Goal: Information Seeking & Learning: Learn about a topic

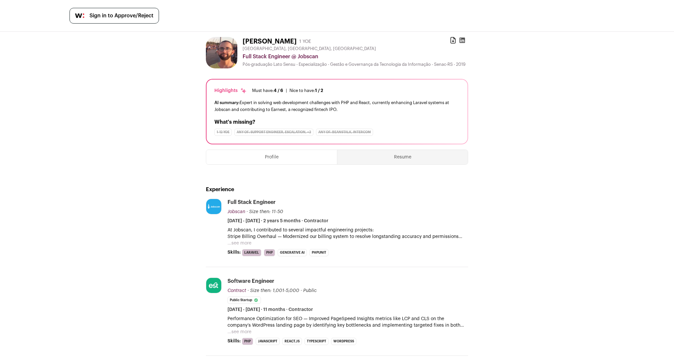
drag, startPoint x: 269, startPoint y: 107, endPoint x: 299, endPoint y: 107, distance: 29.8
click at [294, 107] on div "AI summary: Expert in solving web development challenges with PHP and React, cu…" at bounding box center [336, 106] width 245 height 14
click at [300, 107] on div "AI summary: Expert in solving web development challenges with PHP and React, cu…" at bounding box center [336, 106] width 245 height 14
click at [302, 107] on div "AI summary: Expert in solving web development challenges with PHP and React, cu…" at bounding box center [336, 106] width 245 height 14
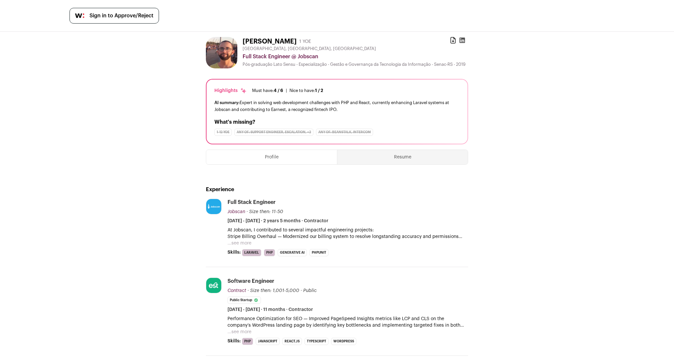
click at [302, 107] on div "AI summary: Expert in solving web development challenges with PHP and React, cu…" at bounding box center [336, 106] width 245 height 14
click at [333, 106] on div "AI summary: Expert in solving web development challenges with PHP and React, cu…" at bounding box center [336, 106] width 245 height 14
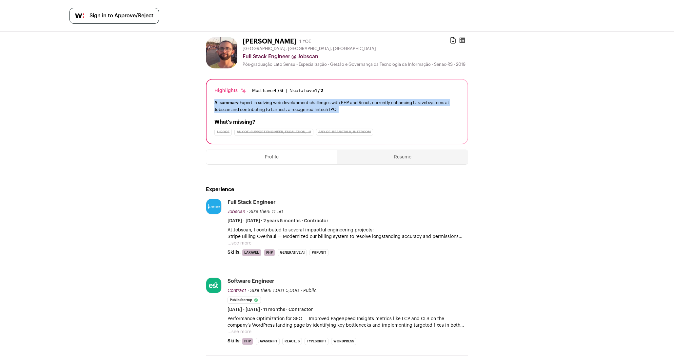
click at [346, 106] on div "AI summary: Expert in solving web development challenges with PHP and React, cu…" at bounding box center [336, 106] width 245 height 14
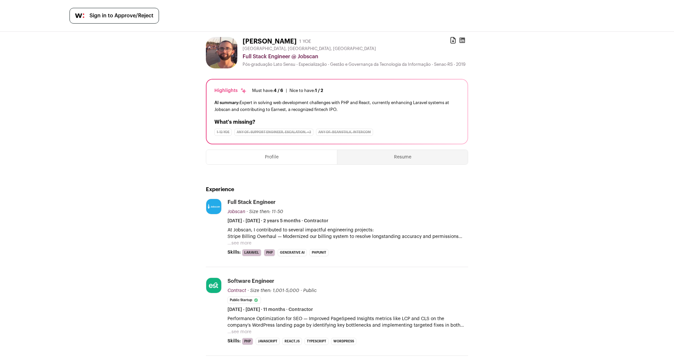
click at [346, 106] on div "AI summary: Expert in solving web development challenges with PHP and React, cu…" at bounding box center [336, 106] width 245 height 14
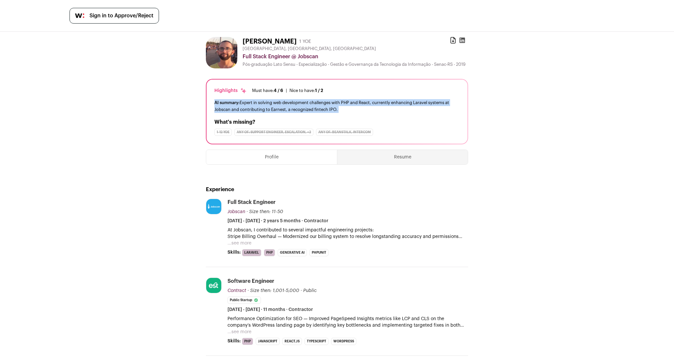
click at [301, 105] on div "AI summary: Expert in solving web development challenges with PHP and React, cu…" at bounding box center [336, 106] width 245 height 14
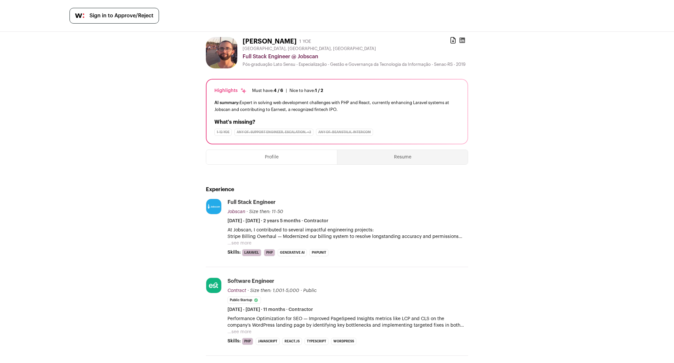
click at [301, 105] on div "AI summary: Expert in solving web development challenges with PHP and React, cu…" at bounding box center [336, 106] width 245 height 14
click at [314, 107] on div "AI summary: Expert in solving web development challenges with PHP and React, cu…" at bounding box center [336, 106] width 245 height 14
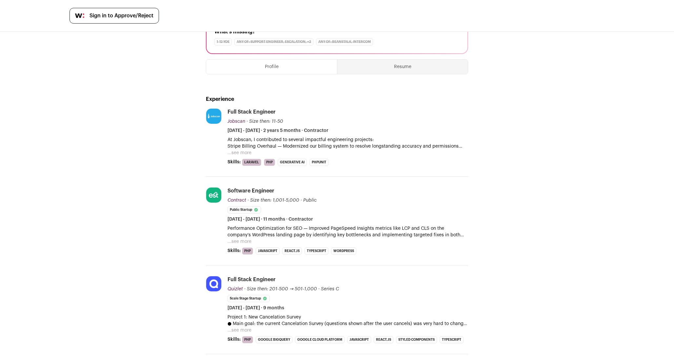
scroll to position [157, 0]
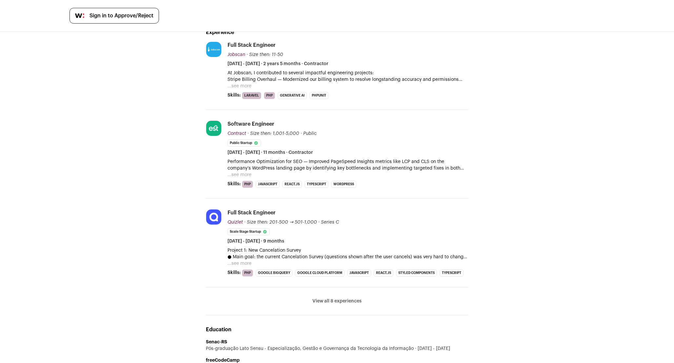
click at [248, 76] on p "At Jobscan, I contributed to several impactful engineering projects:" at bounding box center [347, 73] width 241 height 7
click at [268, 76] on p "At Jobscan, I contributed to several impactful engineering projects:" at bounding box center [347, 73] width 241 height 7
click at [188, 89] on div "[PERSON_NAME] 1 YOE Download resume [GEOGRAPHIC_DATA], [GEOGRAPHIC_DATA], [GEOG…" at bounding box center [337, 306] width 674 height 864
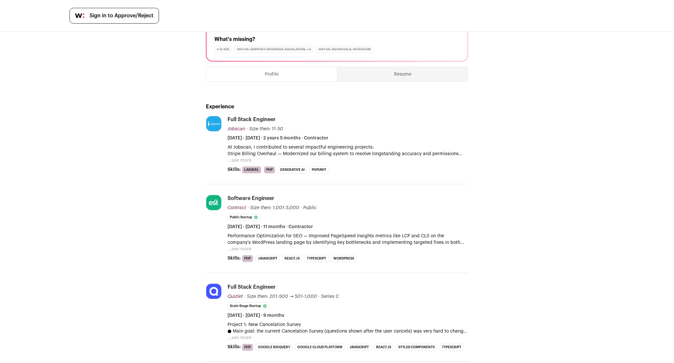
scroll to position [68, 0]
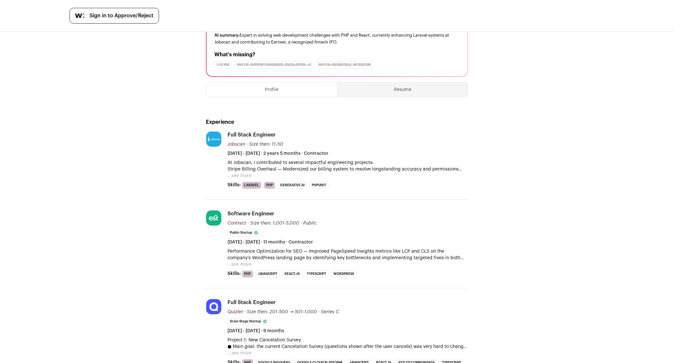
click at [245, 179] on button "...see more" at bounding box center [239, 176] width 24 height 7
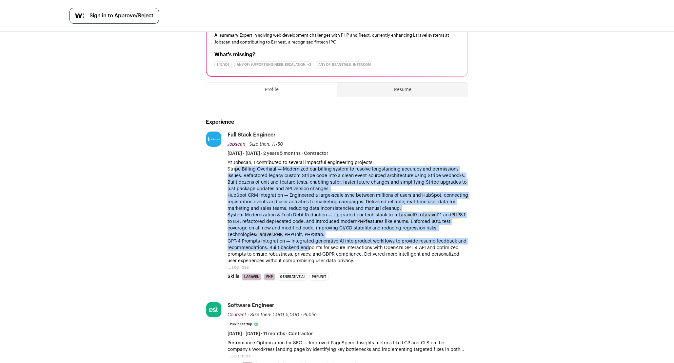
drag, startPoint x: 234, startPoint y: 171, endPoint x: 307, endPoint y: 255, distance: 111.0
click at [307, 255] on div "At Jobscan, I contributed to several impactful engineering projects: Stripe Bil…" at bounding box center [347, 212] width 241 height 105
click at [307, 255] on p "GPT-4 Prompts Integration — Integrated generative AI into product workflows to …" at bounding box center [347, 251] width 241 height 26
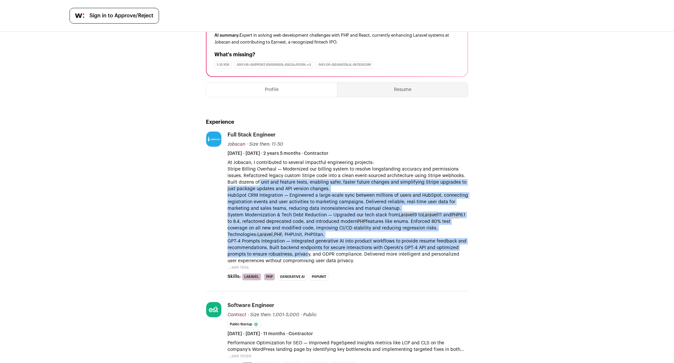
drag, startPoint x: 307, startPoint y: 260, endPoint x: 259, endPoint y: 186, distance: 88.7
click at [259, 186] on div "At Jobscan, I contributed to several impactful engineering projects: Stripe Bil…" at bounding box center [347, 212] width 241 height 105
click at [258, 186] on p "Stripe Billing Overhaul — Modernized our billing system to resolve longstanding…" at bounding box center [347, 179] width 241 height 26
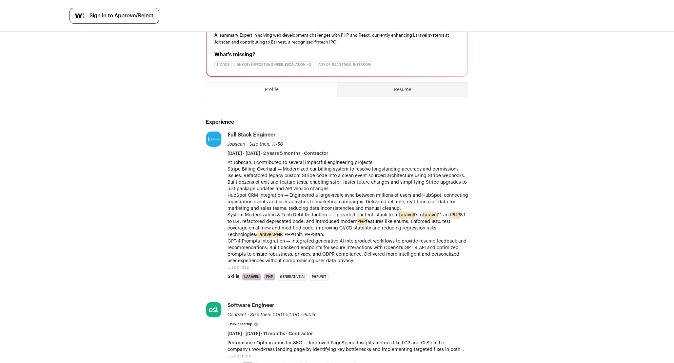
click at [229, 212] on p "HubSpot CRM Integration — Engineered a large-scale sync between millions of use…" at bounding box center [347, 202] width 241 height 20
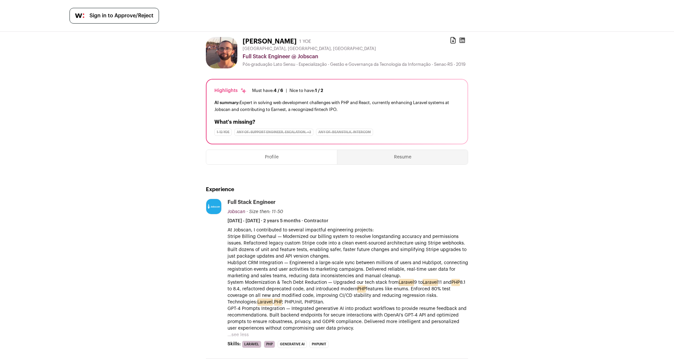
click at [301, 163] on button "Profile" at bounding box center [271, 157] width 131 height 14
click at [372, 161] on button "Resume" at bounding box center [402, 157] width 130 height 14
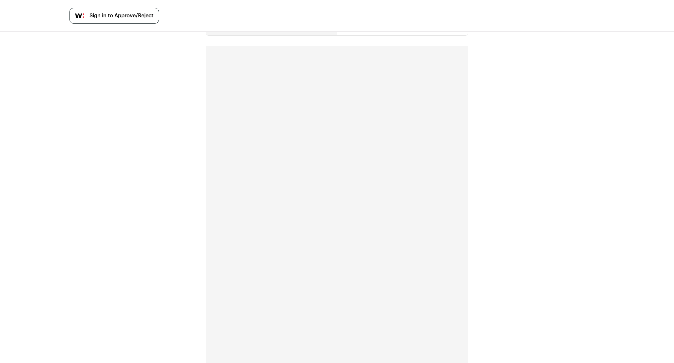
scroll to position [154, 0]
click at [164, 196] on div "[PERSON_NAME] 1 YOE Download resume [GEOGRAPHIC_DATA], [GEOGRAPHIC_DATA], [GEOG…" at bounding box center [337, 123] width 674 height 482
click at [187, 57] on div "[PERSON_NAME] 1 YOE Download resume [GEOGRAPHIC_DATA], [GEOGRAPHIC_DATA], [GEOG…" at bounding box center [337, 123] width 674 height 482
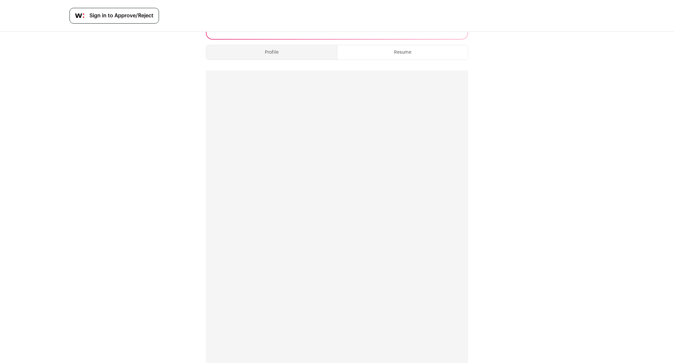
scroll to position [0, 0]
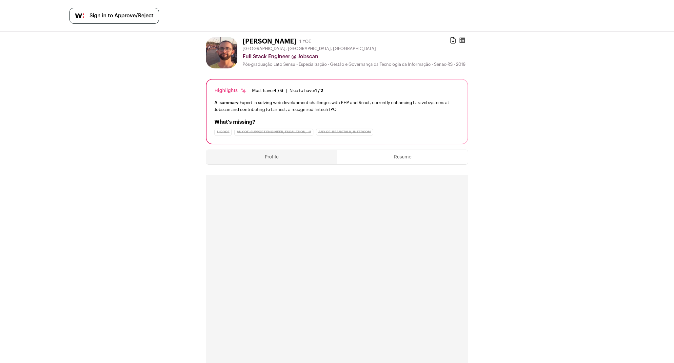
click at [220, 53] on img at bounding box center [221, 52] width 31 height 31
click at [351, 152] on div "Profile Resume Experience Jobscan [DOMAIN_NAME] Public / Private Private Valuat…" at bounding box center [337, 329] width 262 height 369
click at [308, 156] on button "Profile" at bounding box center [271, 157] width 131 height 14
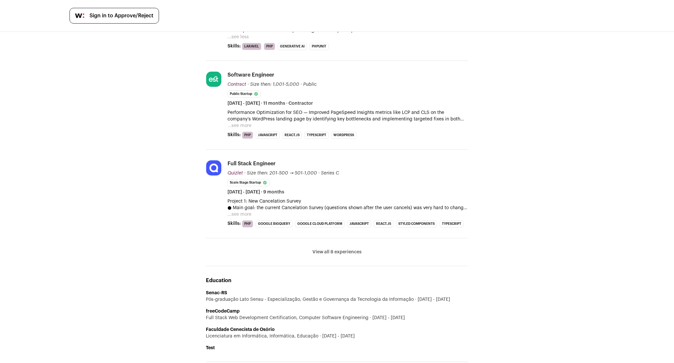
scroll to position [342, 0]
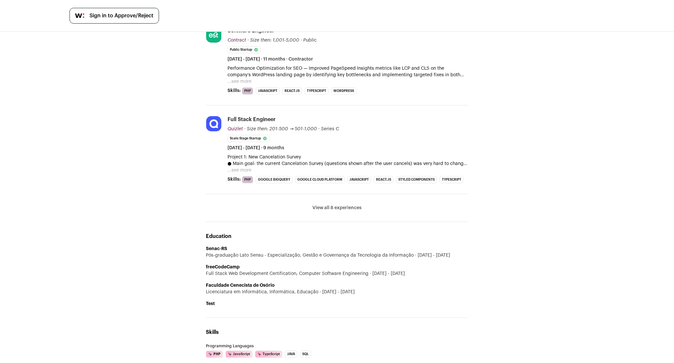
click at [322, 207] on li "View all 8 experiences View less" at bounding box center [337, 208] width 262 height 28
click at [322, 211] on button "View all 8 experiences" at bounding box center [336, 208] width 49 height 7
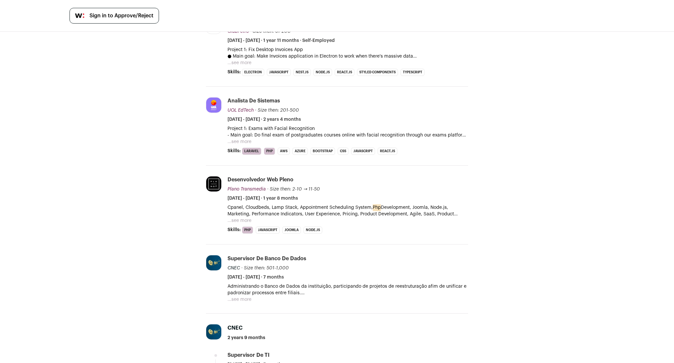
scroll to position [503, 0]
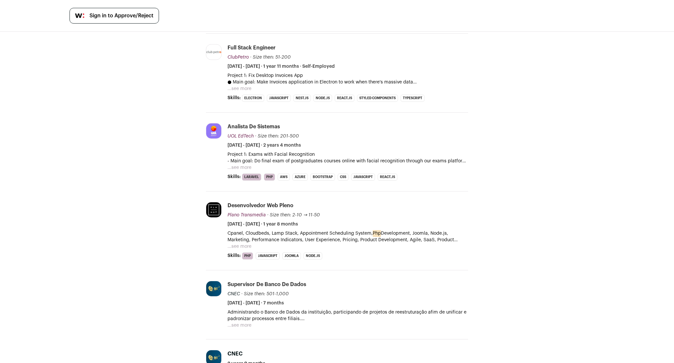
click at [163, 142] on div "[PERSON_NAME] 1 YOE Download resume [GEOGRAPHIC_DATA], [GEOGRAPHIC_DATA], [GEOG…" at bounding box center [337, 225] width 674 height 1393
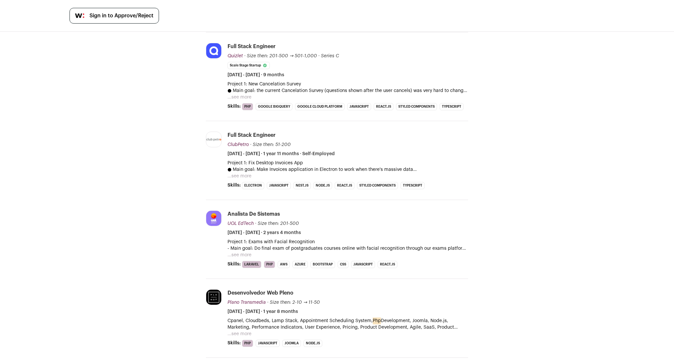
scroll to position [373, 0]
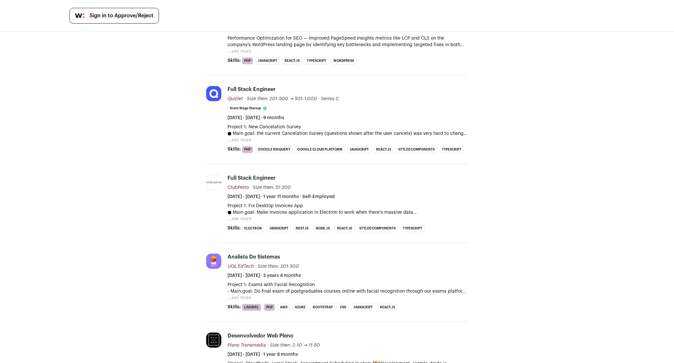
click at [179, 165] on div "[PERSON_NAME] 1 YOE Download resume [GEOGRAPHIC_DATA], [GEOGRAPHIC_DATA], [GEOG…" at bounding box center [337, 355] width 674 height 1393
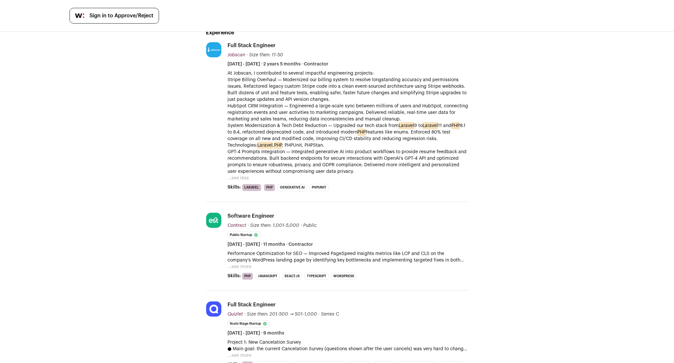
scroll to position [169, 0]
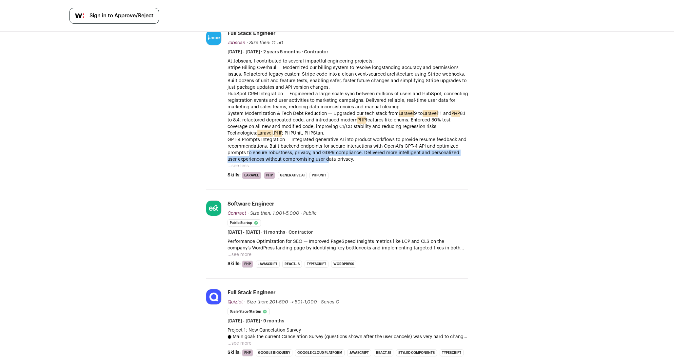
drag, startPoint x: 250, startPoint y: 154, endPoint x: 322, endPoint y: 167, distance: 73.8
click at [322, 167] on div "At Jobscan, I contributed to several impactful engineering projects: Stripe Bil…" at bounding box center [347, 113] width 241 height 111
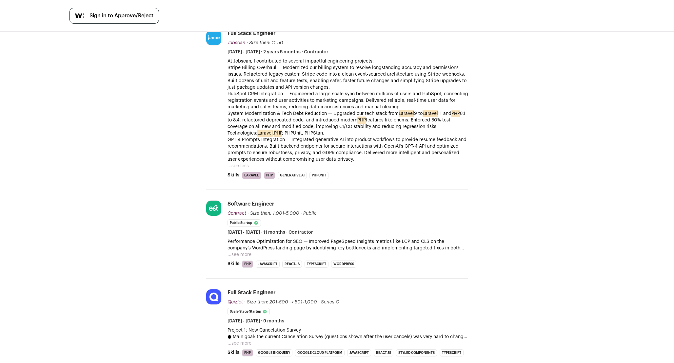
click at [322, 167] on div "At Jobscan, I contributed to several impactful engineering projects: Stripe Bil…" at bounding box center [347, 113] width 241 height 111
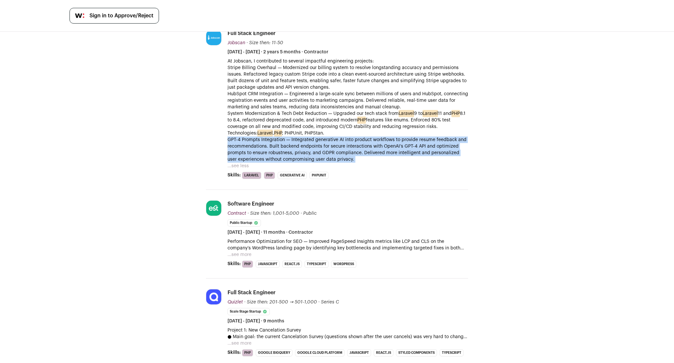
click at [322, 167] on div "At Jobscan, I contributed to several impactful engineering projects: Stripe Bil…" at bounding box center [347, 113] width 241 height 111
click at [324, 163] on p "GPT-4 Prompts Integration — Integrated generative AI into product workflows to …" at bounding box center [347, 150] width 241 height 26
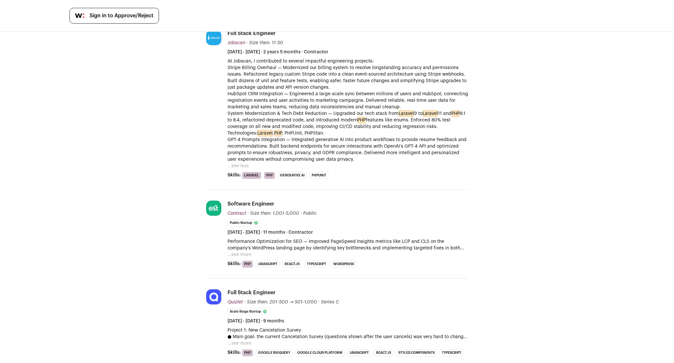
click at [324, 163] on p "GPT-4 Prompts Integration — Integrated generative AI into product workflows to …" at bounding box center [347, 150] width 241 height 26
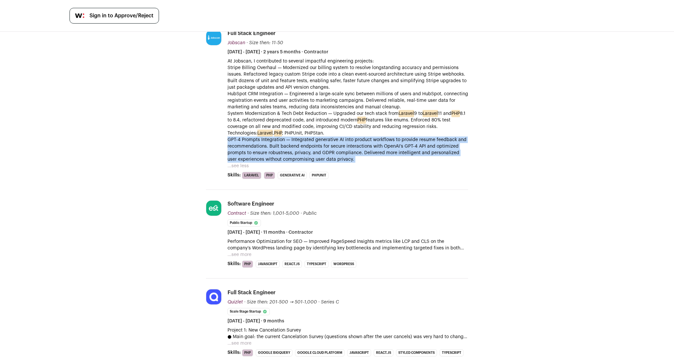
click at [332, 162] on p "GPT-4 Prompts Integration — Integrated generative AI into product workflows to …" at bounding box center [347, 150] width 241 height 26
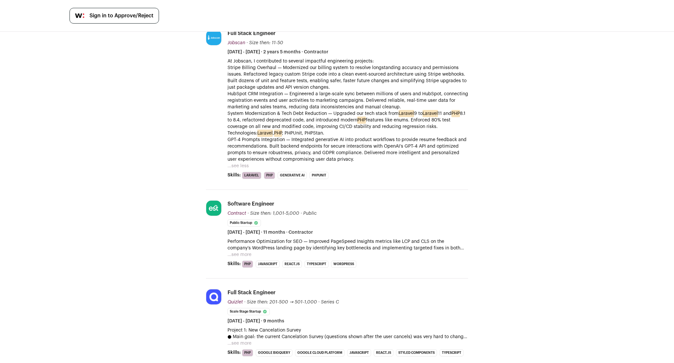
click at [332, 162] on p "GPT-4 Prompts Integration — Integrated generative AI into product workflows to …" at bounding box center [347, 150] width 241 height 26
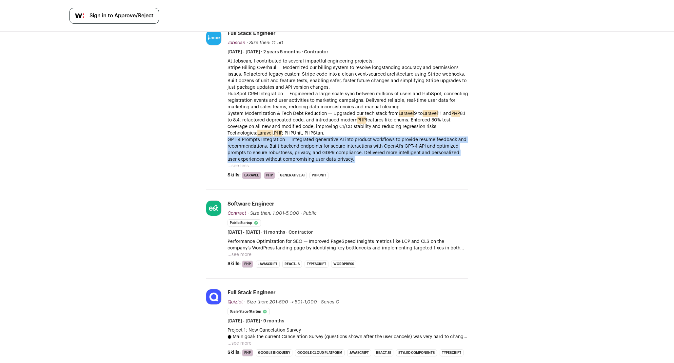
click at [323, 161] on p "GPT-4 Prompts Integration — Integrated generative AI into product workflows to …" at bounding box center [347, 150] width 241 height 26
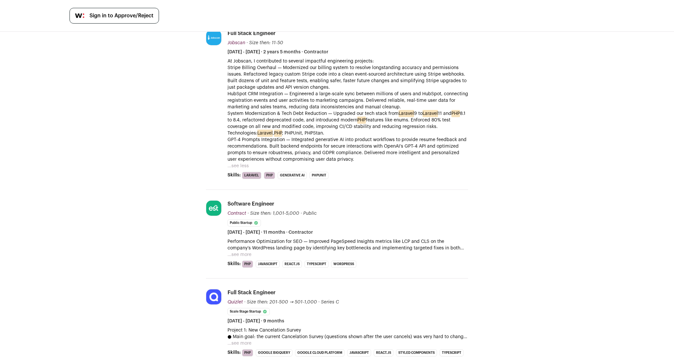
click at [323, 161] on p "GPT-4 Prompts Integration — Integrated generative AI into product workflows to …" at bounding box center [347, 150] width 241 height 26
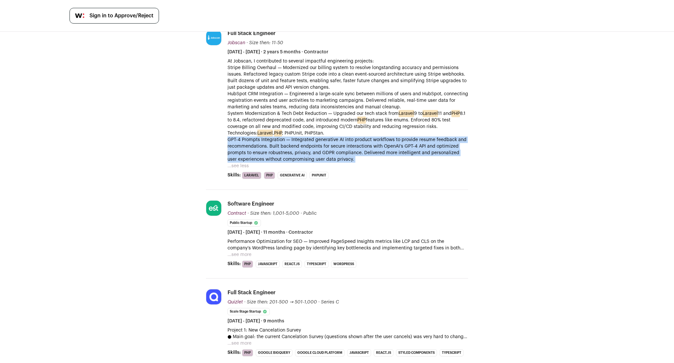
click at [318, 159] on p "GPT-4 Prompts Integration — Integrated generative AI into product workflows to …" at bounding box center [347, 150] width 241 height 26
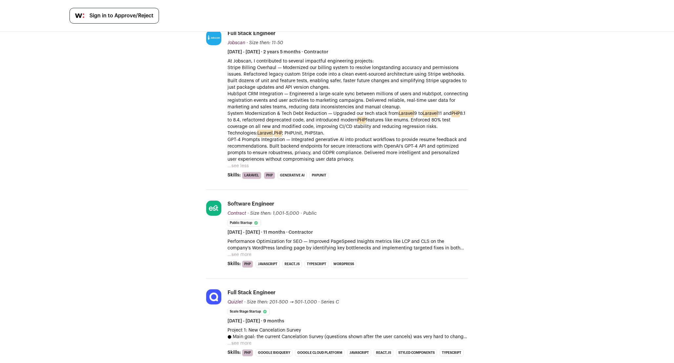
click at [318, 159] on p "GPT-4 Prompts Integration — Integrated generative AI into product workflows to …" at bounding box center [347, 150] width 241 height 26
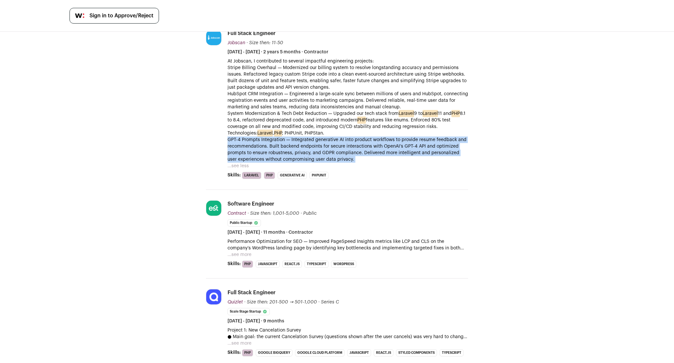
click at [321, 158] on p "GPT-4 Prompts Integration — Integrated generative AI into product workflows to …" at bounding box center [347, 150] width 241 height 26
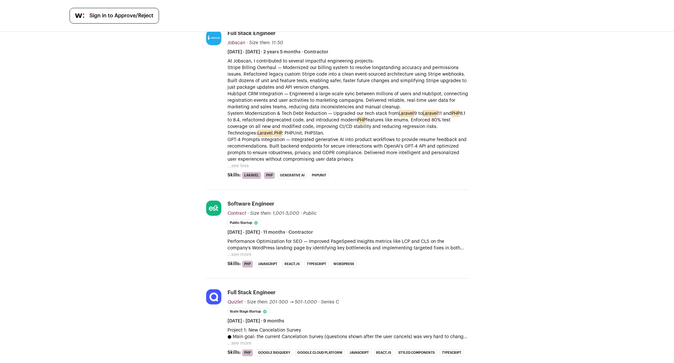
click at [321, 158] on p "GPT-4 Prompts Integration — Integrated generative AI into product workflows to …" at bounding box center [347, 150] width 241 height 26
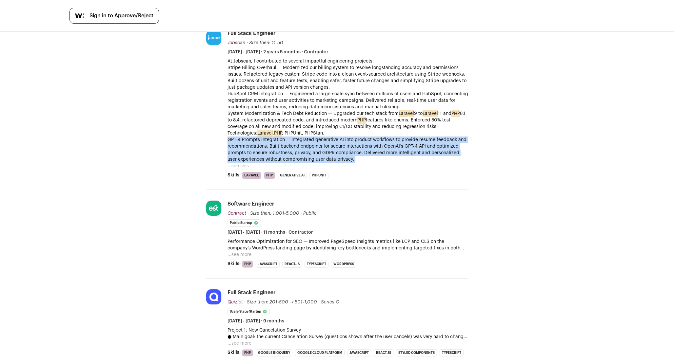
click at [331, 156] on p "GPT-4 Prompts Integration — Integrated generative AI into product workflows to …" at bounding box center [347, 150] width 241 height 26
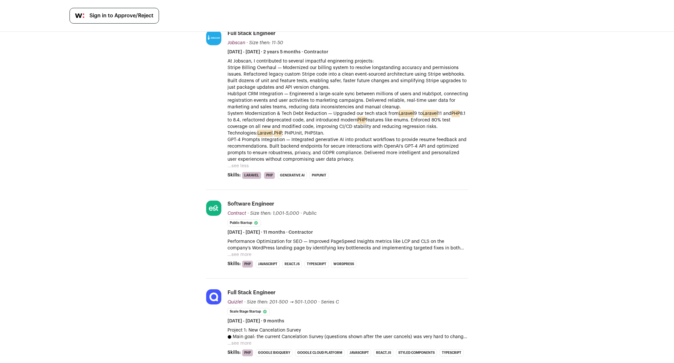
click at [331, 156] on p "GPT-4 Prompts Integration — Integrated generative AI into product workflows to …" at bounding box center [347, 150] width 241 height 26
click at [318, 155] on p "GPT-4 Prompts Integration — Integrated generative AI into product workflows to …" at bounding box center [347, 150] width 241 height 26
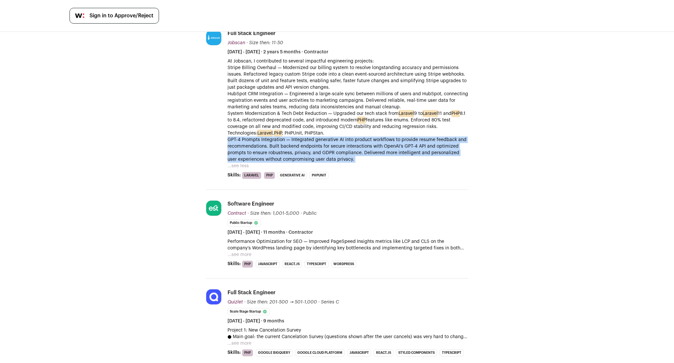
click at [303, 153] on p "GPT-4 Prompts Integration — Integrated generative AI into product workflows to …" at bounding box center [347, 150] width 241 height 26
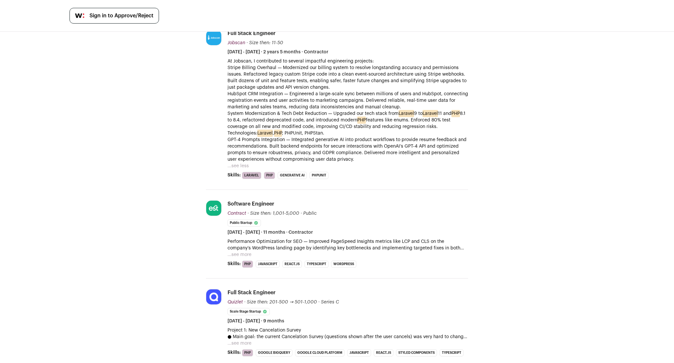
click at [303, 153] on p "GPT-4 Prompts Integration — Integrated generative AI into product workflows to …" at bounding box center [347, 150] width 241 height 26
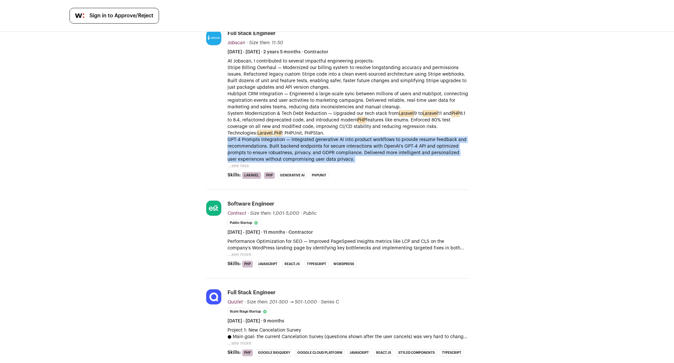
click at [313, 151] on p "GPT-4 Prompts Integration — Integrated generative AI into product workflows to …" at bounding box center [347, 150] width 241 height 26
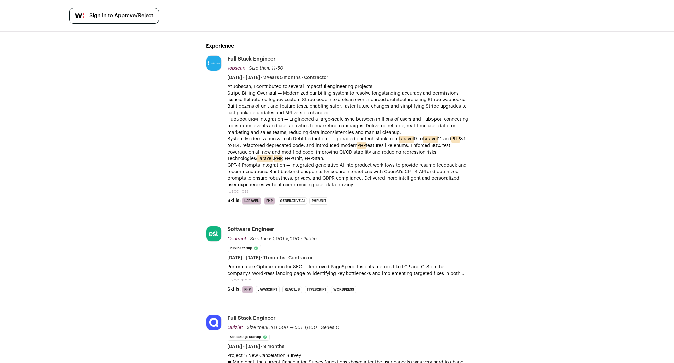
scroll to position [112, 0]
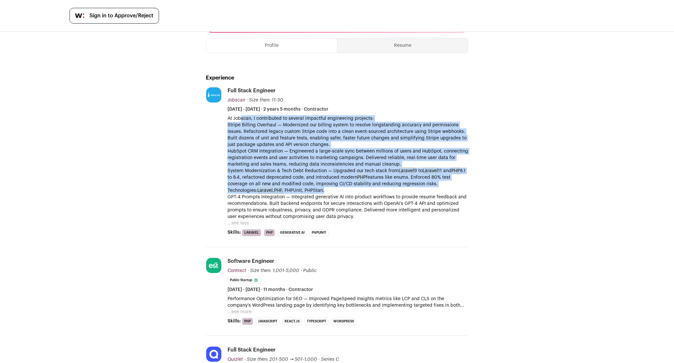
drag, startPoint x: 241, startPoint y: 126, endPoint x: 305, endPoint y: 195, distance: 94.6
click at [305, 195] on div "At Jobscan, I contributed to several impactful engineering projects: Stripe Bil…" at bounding box center [347, 167] width 241 height 105
click at [305, 194] on p "System Modernization & Tech Debt Reduction — Upgraded our tech stack from Larav…" at bounding box center [347, 181] width 241 height 26
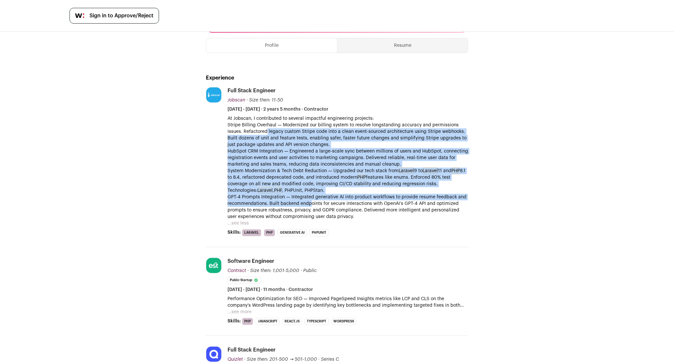
drag, startPoint x: 312, startPoint y: 205, endPoint x: 264, endPoint y: 131, distance: 88.0
click at [265, 132] on div "At Jobscan, I contributed to several impactful engineering projects: Stripe Bil…" at bounding box center [347, 167] width 241 height 105
click at [264, 131] on p "Stripe Billing Overhaul — Modernized our billing system to resolve longstanding…" at bounding box center [347, 135] width 241 height 26
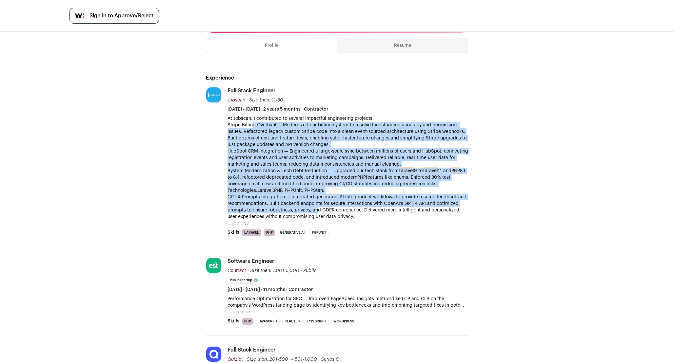
drag, startPoint x: 251, startPoint y: 131, endPoint x: 320, endPoint y: 217, distance: 110.7
click at [320, 217] on div "At Jobscan, I contributed to several impactful engineering projects: Stripe Bil…" at bounding box center [347, 167] width 241 height 105
click at [320, 217] on p "GPT-4 Prompts Integration — Integrated generative AI into product workflows to …" at bounding box center [347, 207] width 241 height 26
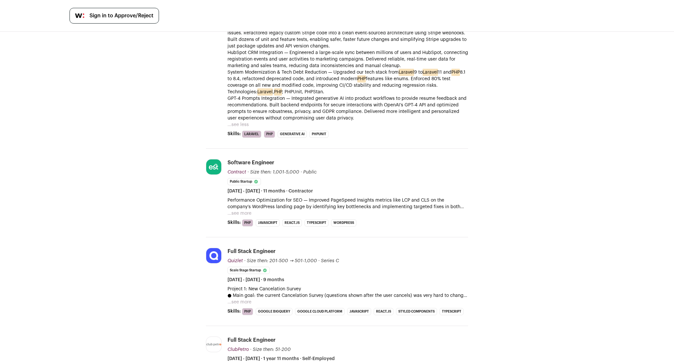
scroll to position [212, 0]
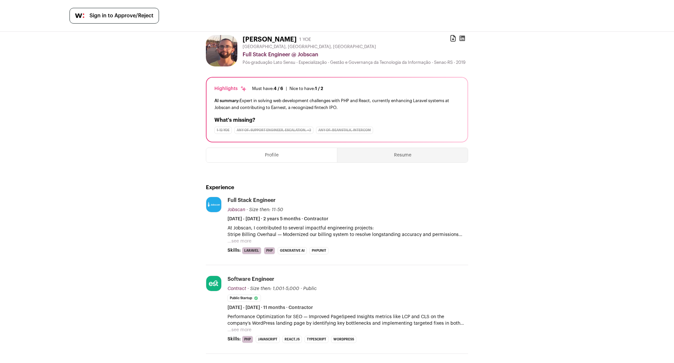
scroll to position [6, 0]
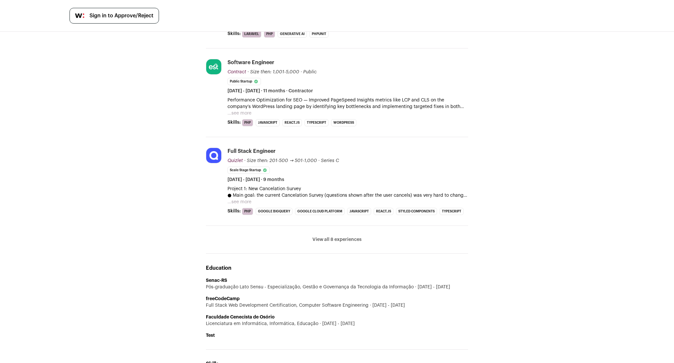
scroll to position [0, 0]
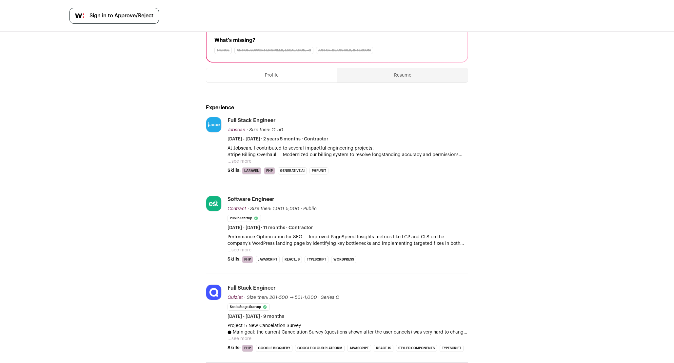
scroll to position [163, 0]
